Goal: Information Seeking & Learning: Check status

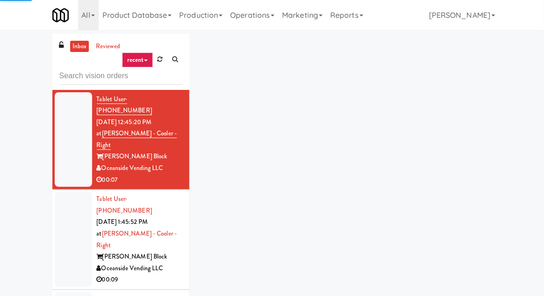
click at [25, 97] on div "inbox reviewed recent all unclear take inventory issue suspicious failed recent…" at bounding box center [272, 206] width 544 height 344
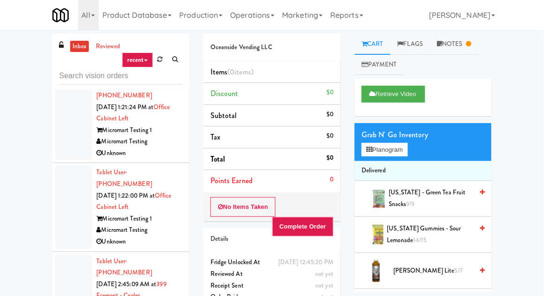
scroll to position [478, 0]
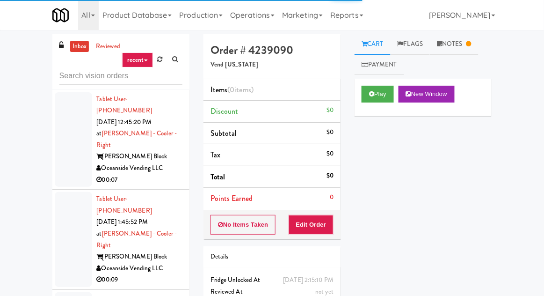
click at [76, 192] on div at bounding box center [73, 239] width 37 height 95
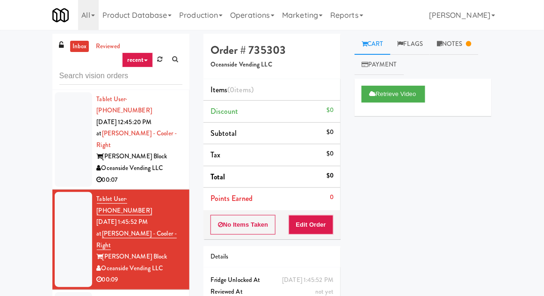
click at [79, 156] on div at bounding box center [73, 139] width 37 height 95
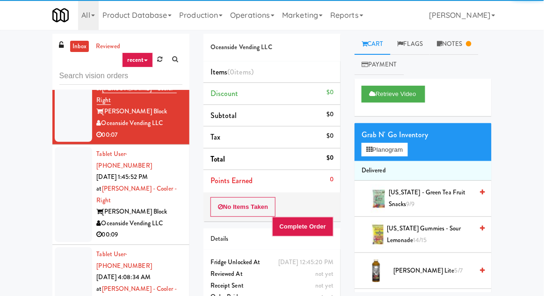
click at [70, 247] on div at bounding box center [73, 294] width 37 height 95
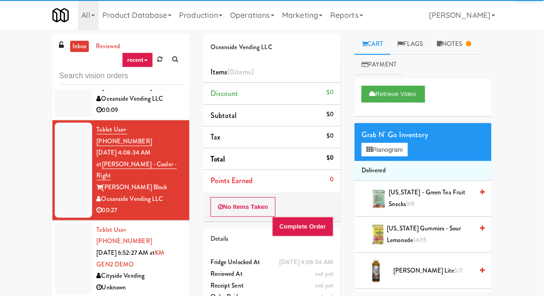
click at [78, 223] on div at bounding box center [73, 259] width 37 height 72
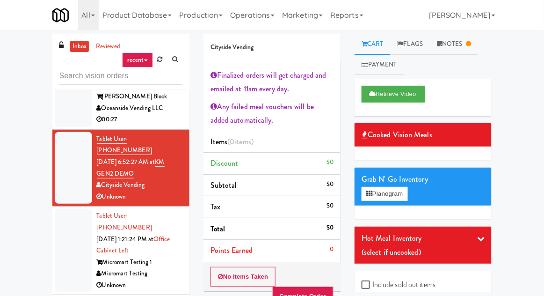
scroll to position [261, 0]
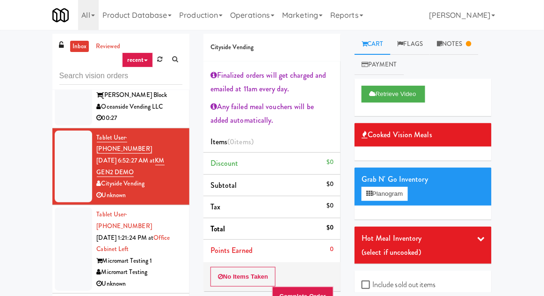
click at [441, 40] on link "Notes" at bounding box center [454, 44] width 49 height 21
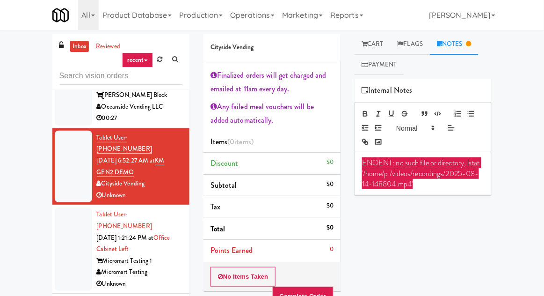
click at [377, 38] on link "Cart" at bounding box center [372, 44] width 36 height 21
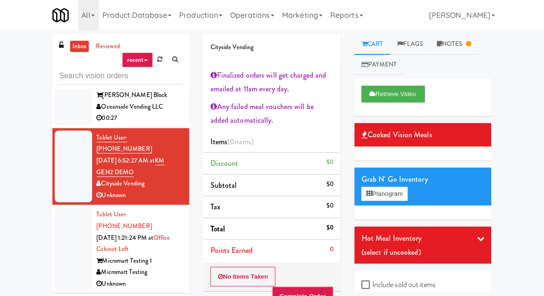
click at [70, 207] on div at bounding box center [73, 248] width 37 height 83
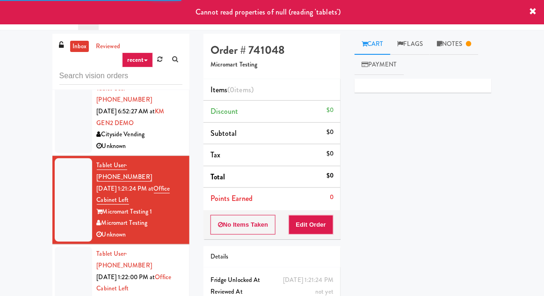
scroll to position [318, 0]
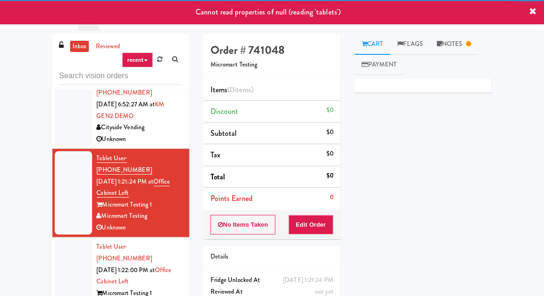
click at [64, 239] on div at bounding box center [73, 280] width 37 height 83
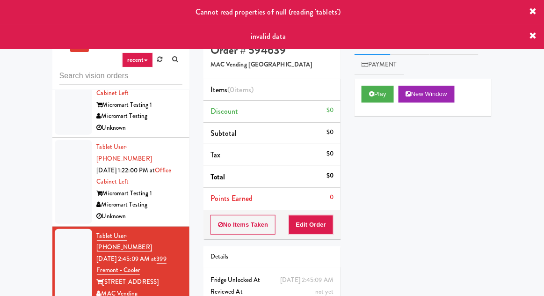
scroll to position [430, 0]
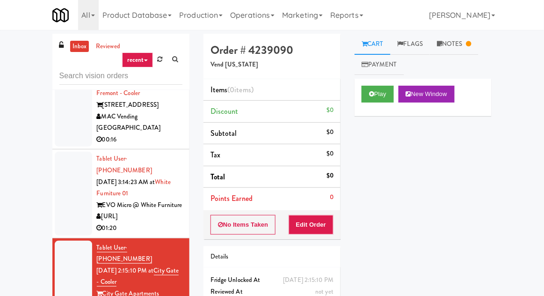
scroll to position [603, 0]
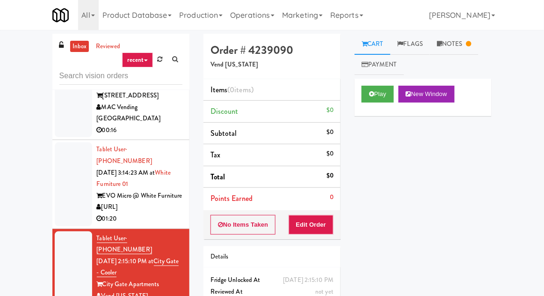
click at [452, 39] on link "Notes" at bounding box center [454, 44] width 49 height 21
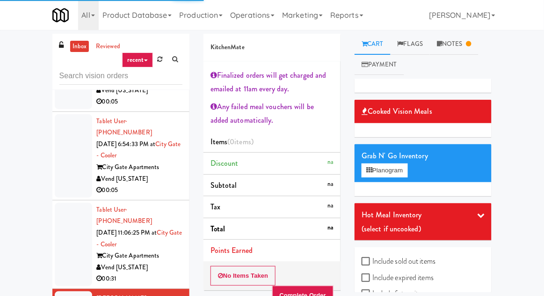
scroll to position [809, 0]
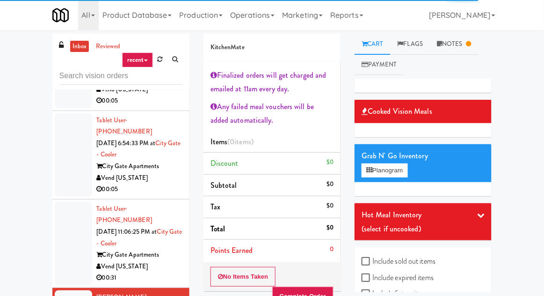
click at [448, 40] on link "Notes" at bounding box center [454, 44] width 49 height 21
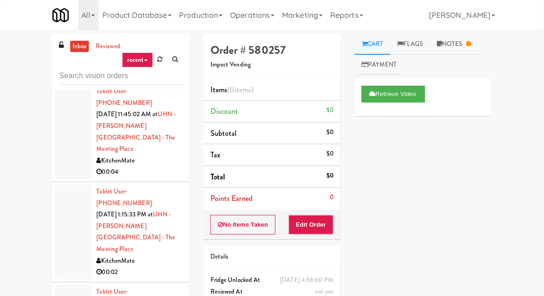
scroll to position [1388, 0]
click at [451, 50] on link "Notes" at bounding box center [454, 44] width 49 height 21
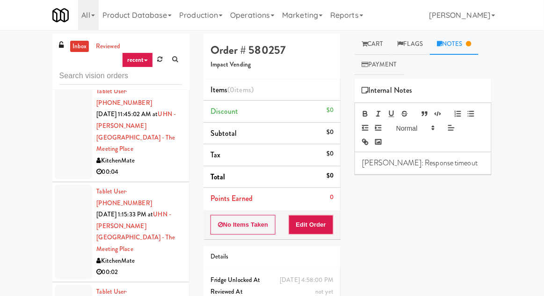
click at [372, 43] on link "Cart" at bounding box center [372, 44] width 36 height 21
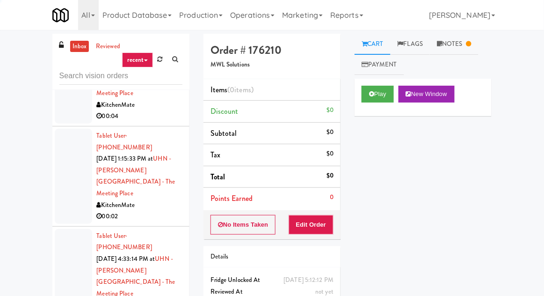
scroll to position [1444, 0]
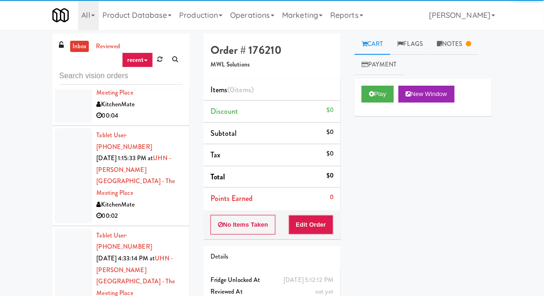
click at [449, 45] on link "Notes" at bounding box center [454, 44] width 49 height 21
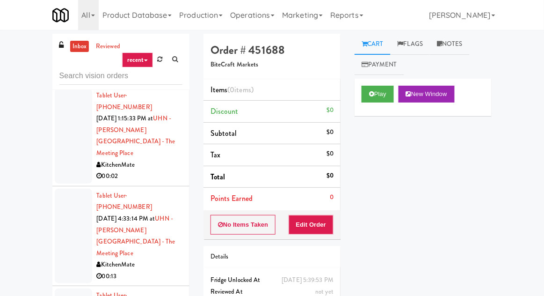
scroll to position [1486, 0]
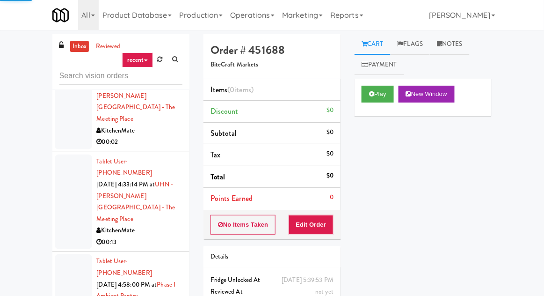
scroll to position [1526, 0]
